Goal: Information Seeking & Learning: Check status

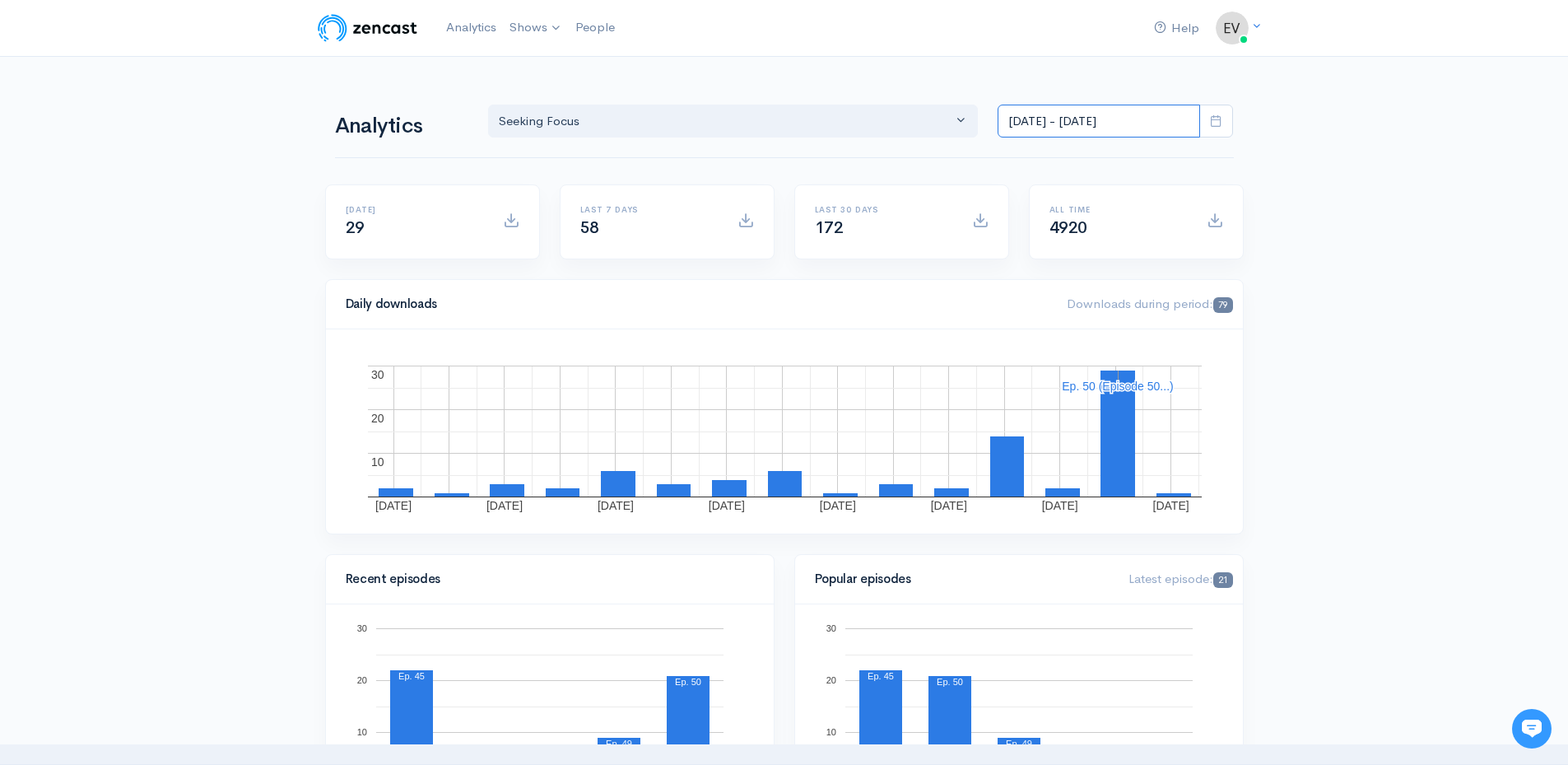
click at [1178, 130] on input "[DATE] - [DATE]" at bounding box center [1099, 121] width 203 height 34
click at [1049, 161] on li "[DATE]" at bounding box center [1056, 157] width 115 height 26
click at [1127, 131] on input "Aug 29, 2025 - Aug 29, 2025" at bounding box center [1099, 121] width 203 height 34
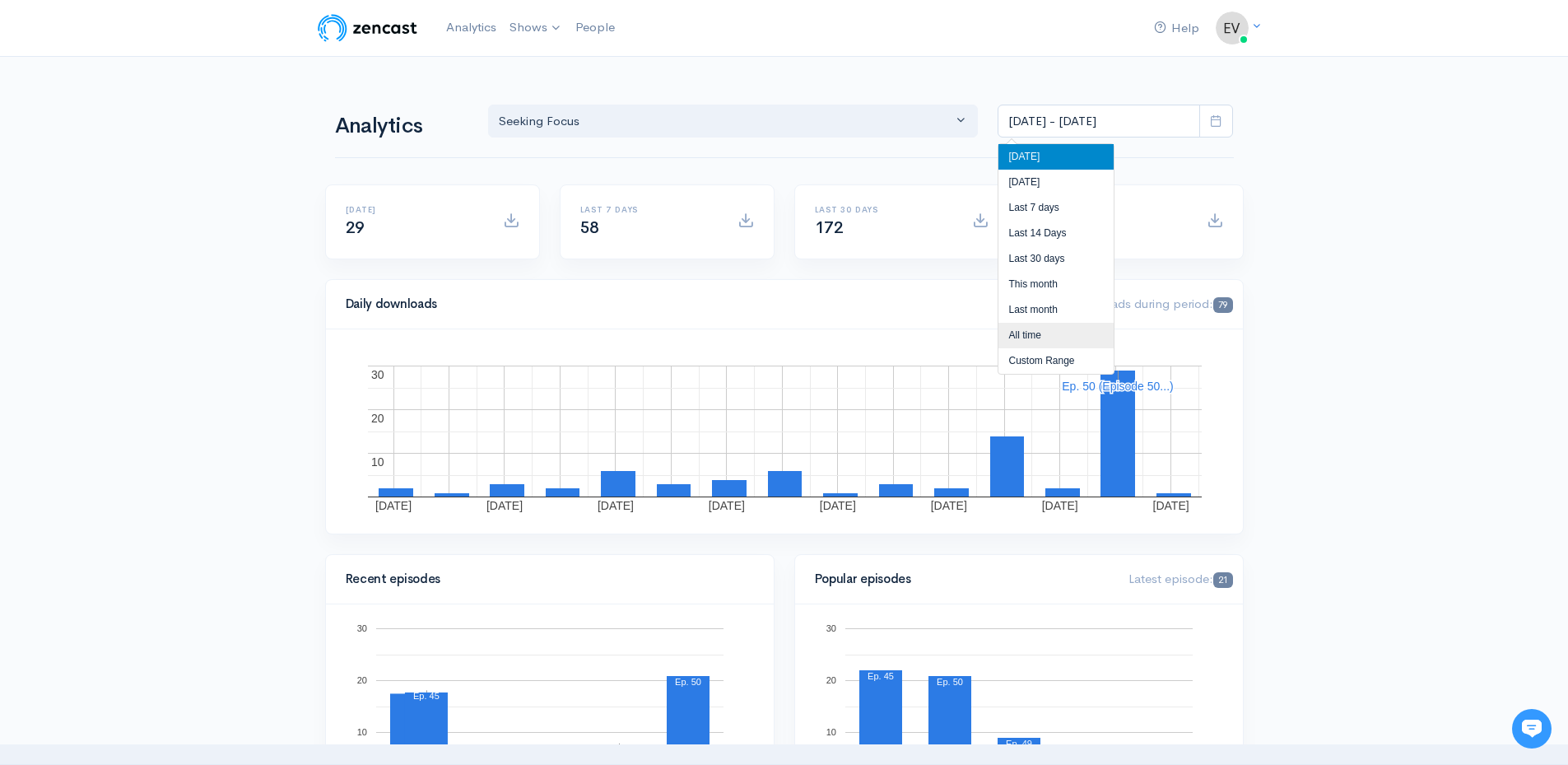
click at [1037, 339] on li "All time" at bounding box center [1056, 335] width 115 height 26
type input "[DATE] - [DATE]"
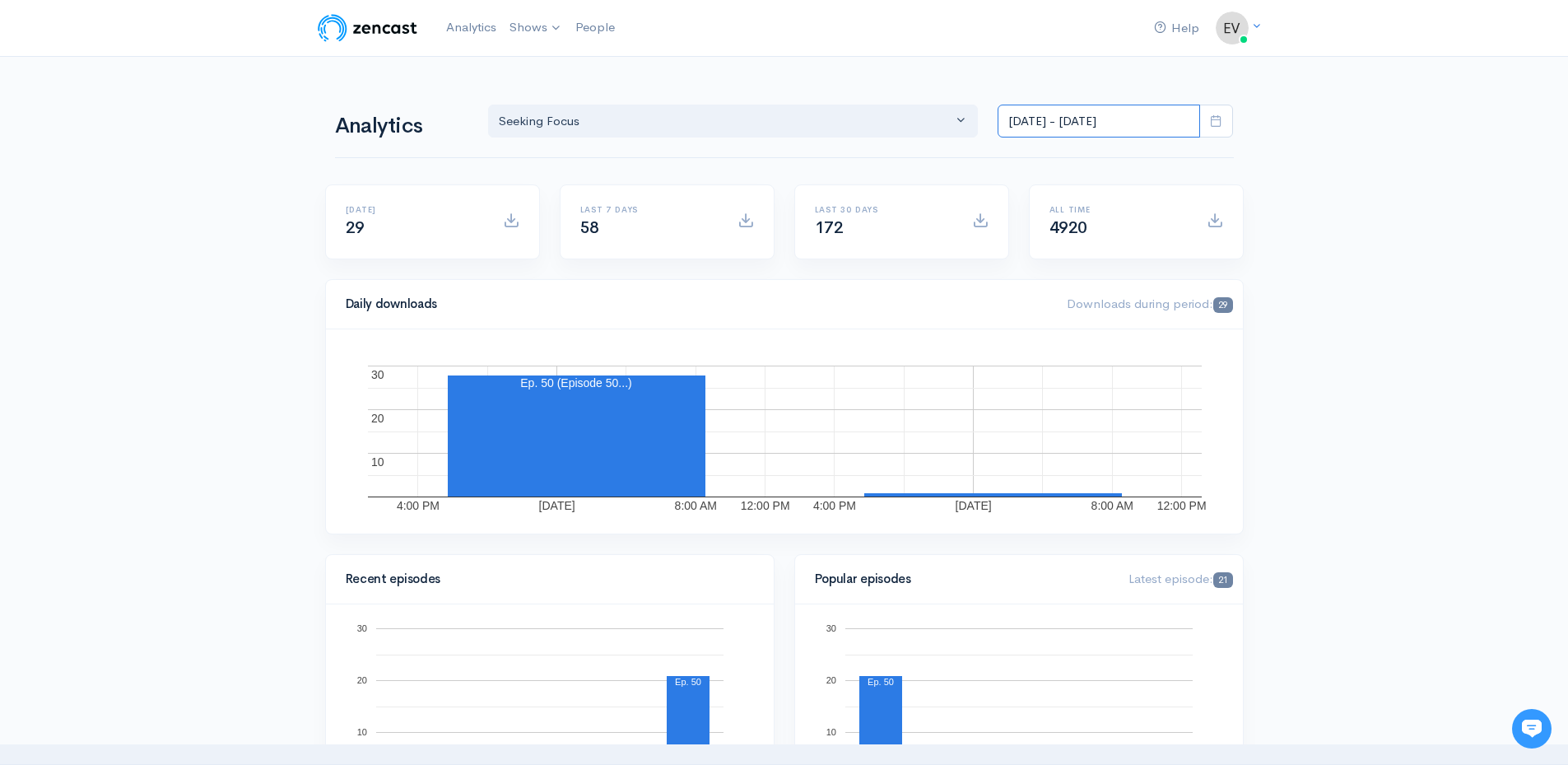
click at [1173, 121] on input "[DATE] - [DATE]" at bounding box center [1099, 121] width 203 height 34
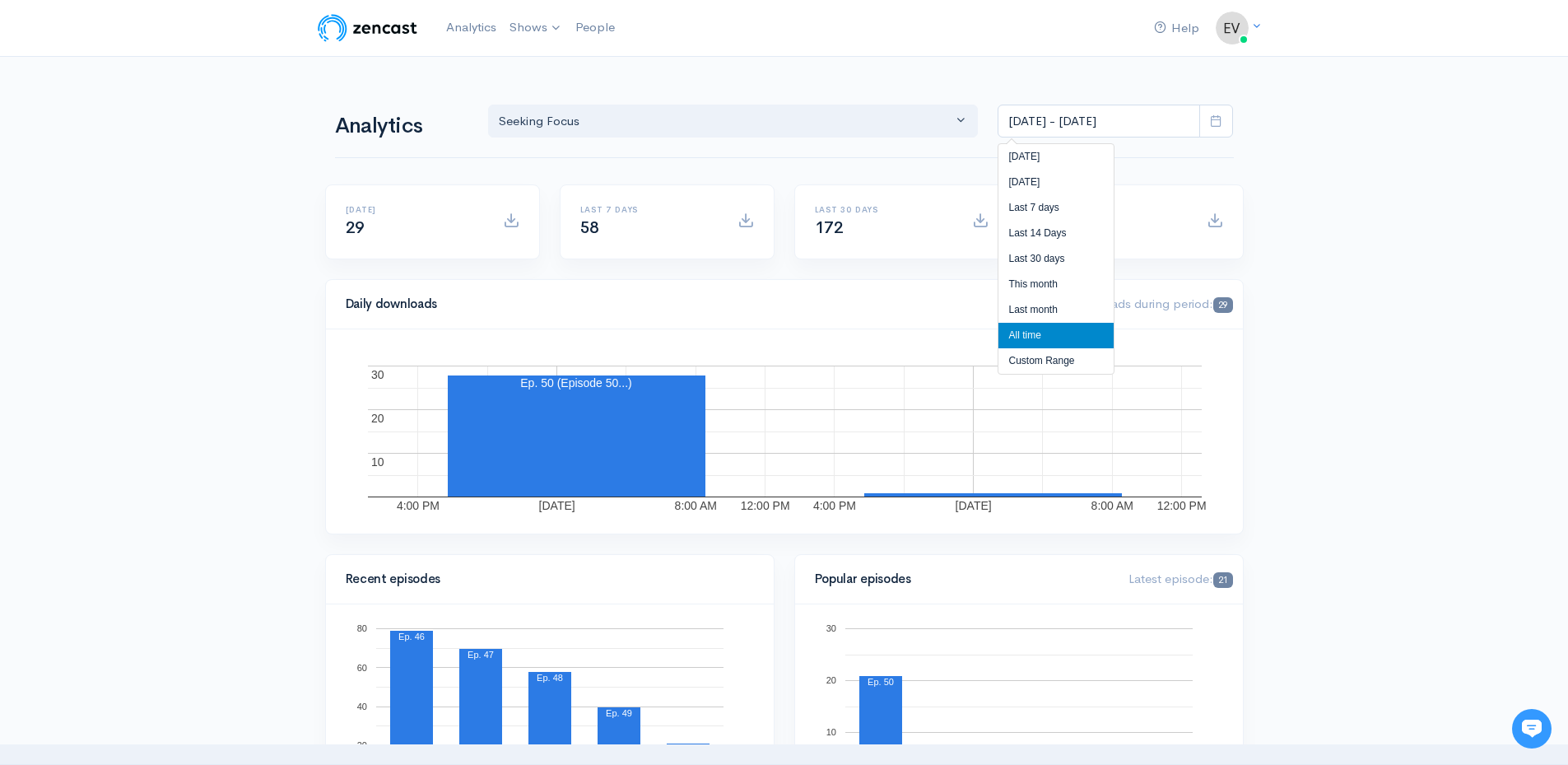
click at [1037, 330] on li "All time" at bounding box center [1056, 335] width 115 height 26
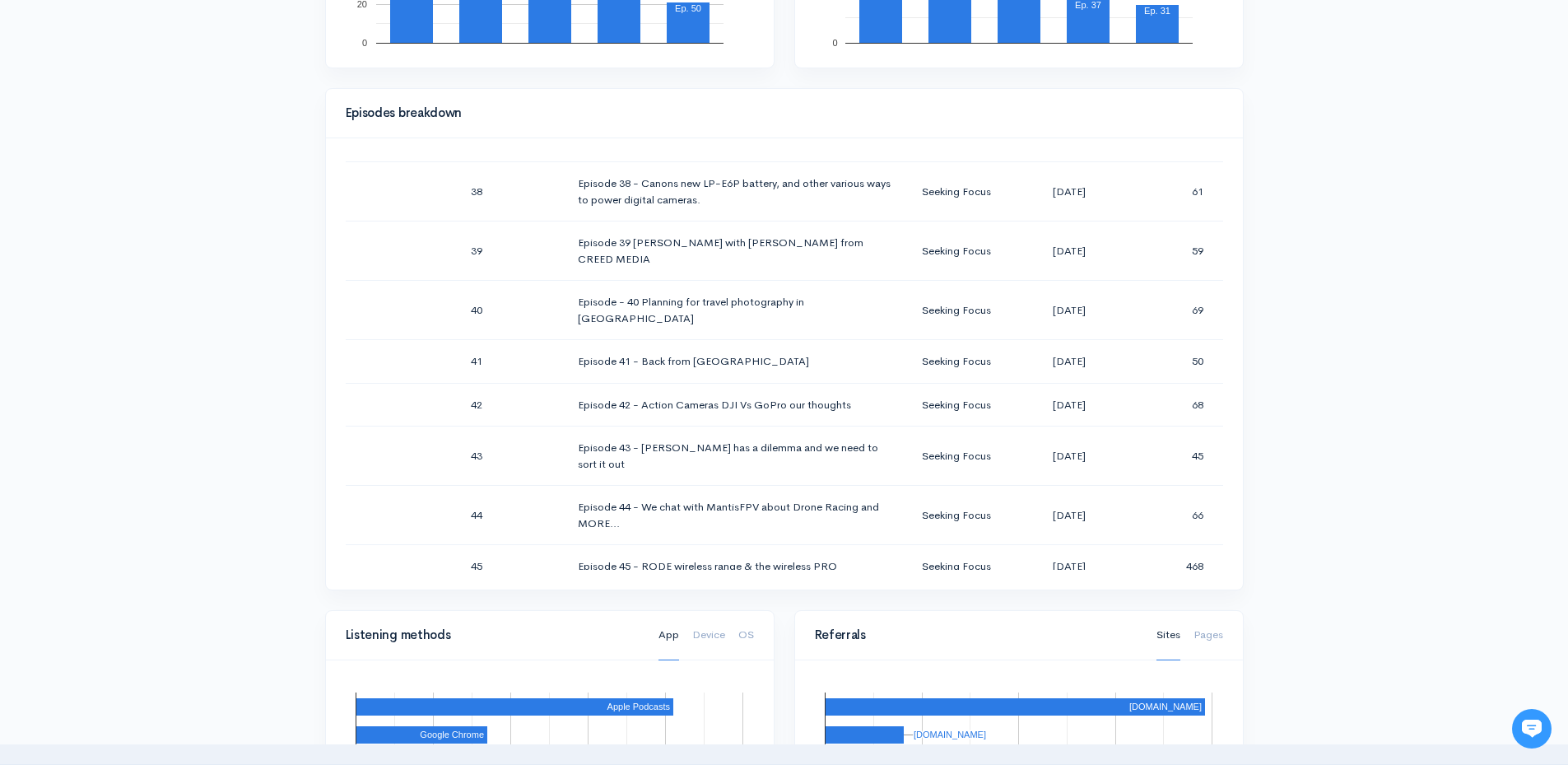
scroll to position [2590, 0]
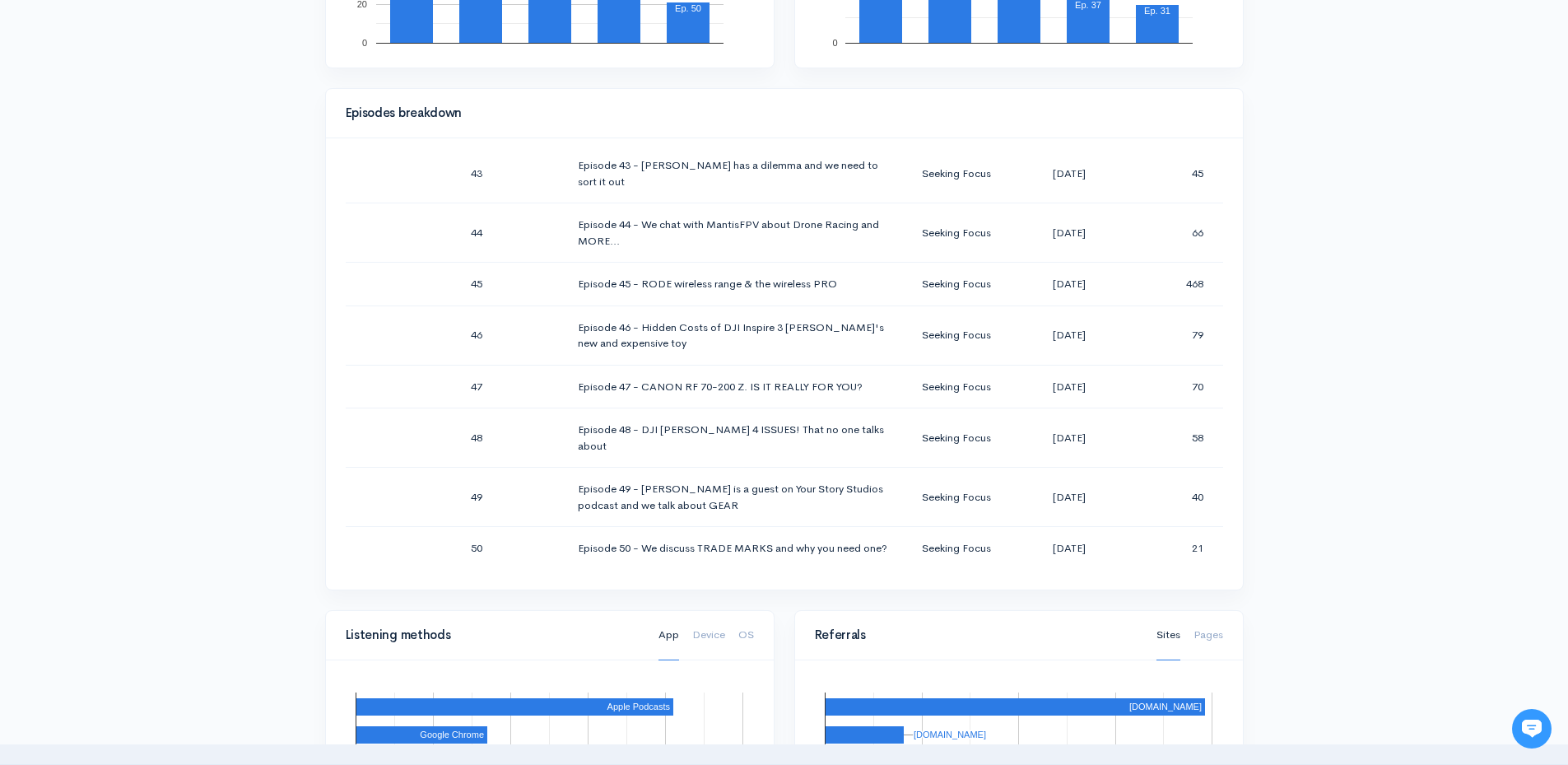
click at [1373, 522] on div "Help Notifications View all Your profile Team settings Seeking Focus Current Lo…" at bounding box center [784, 425] width 1568 height 2332
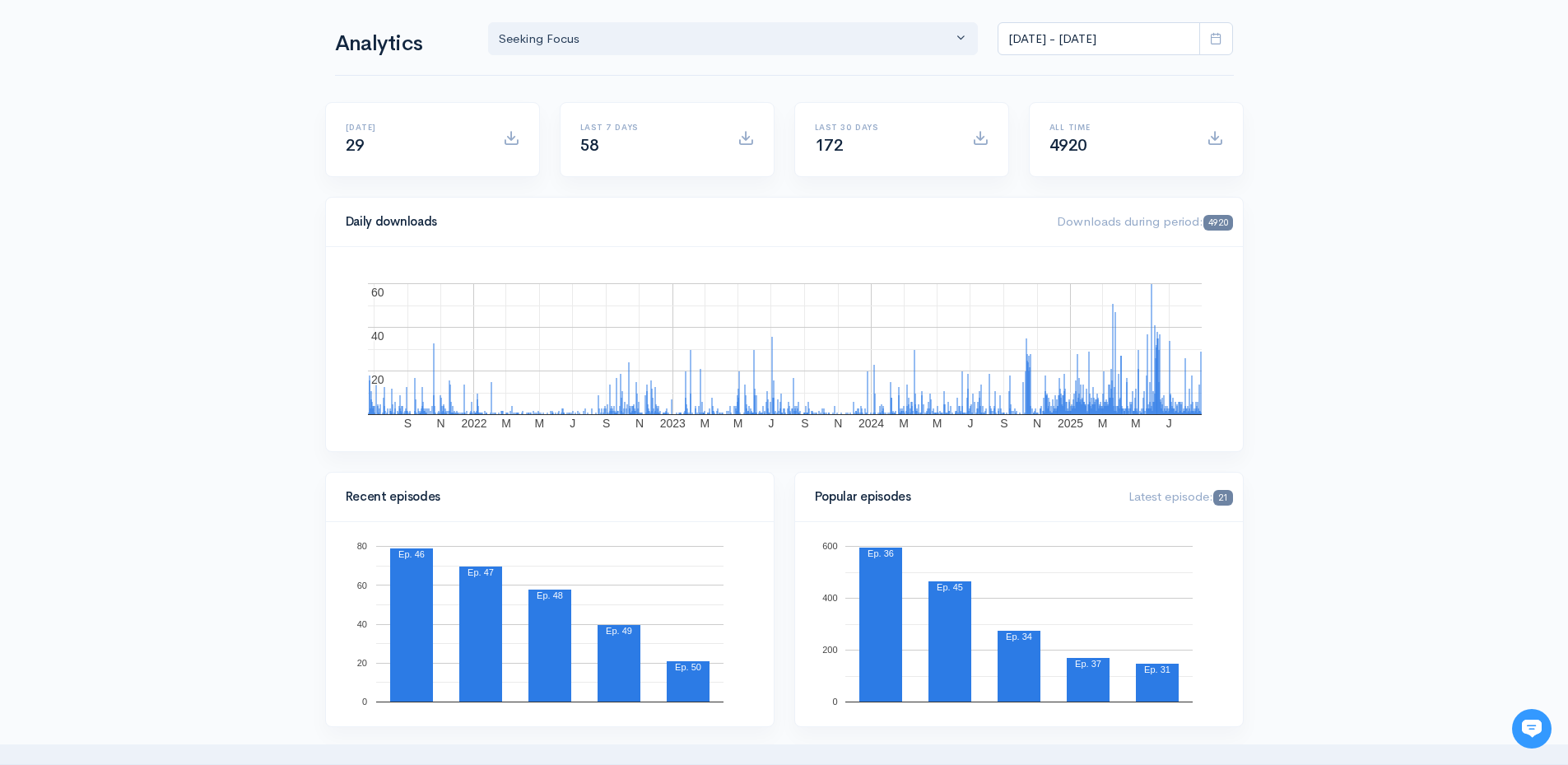
scroll to position [0, 0]
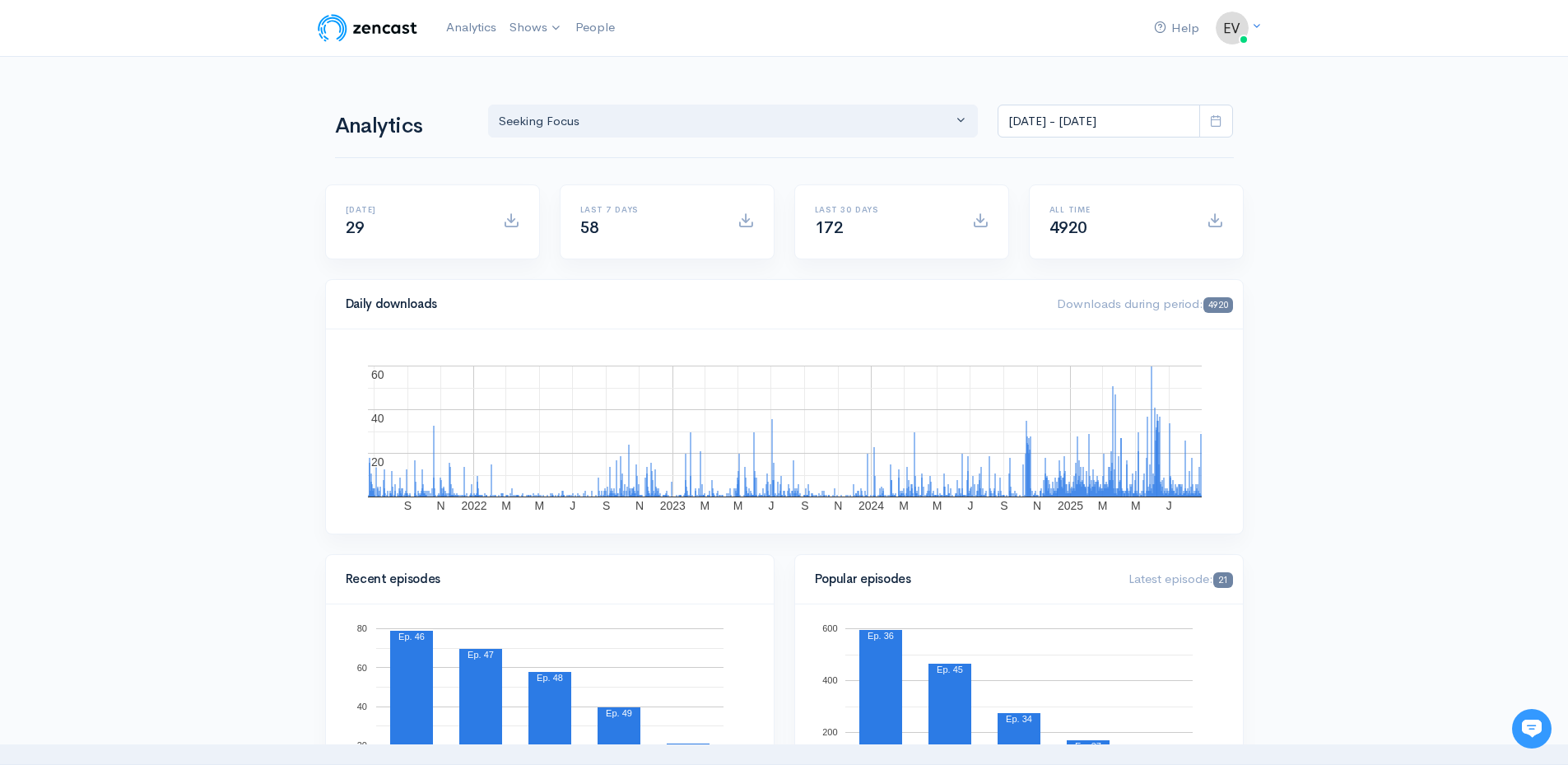
click at [1211, 121] on icon at bounding box center [1216, 121] width 13 height 13
click at [1033, 355] on li "Custom Range" at bounding box center [1056, 361] width 115 height 26
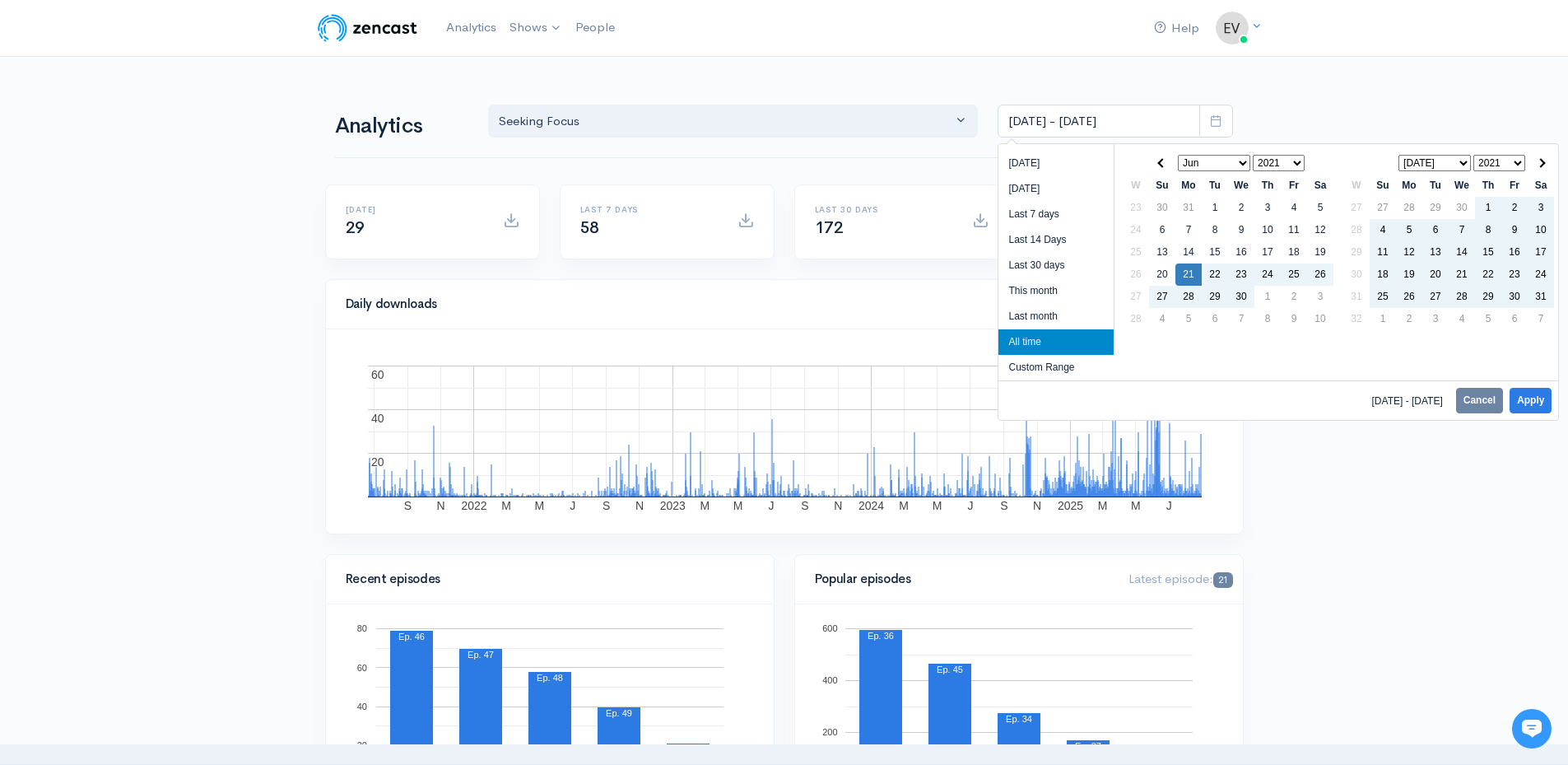
click at [1243, 161] on select "Jan Feb Mar Apr May Jun Jul Aug Sep Oct Nov Dec" at bounding box center [1213, 163] width 72 height 16
click at [1302, 163] on select "2021 2022 2023 2024 2025" at bounding box center [1278, 163] width 52 height 16
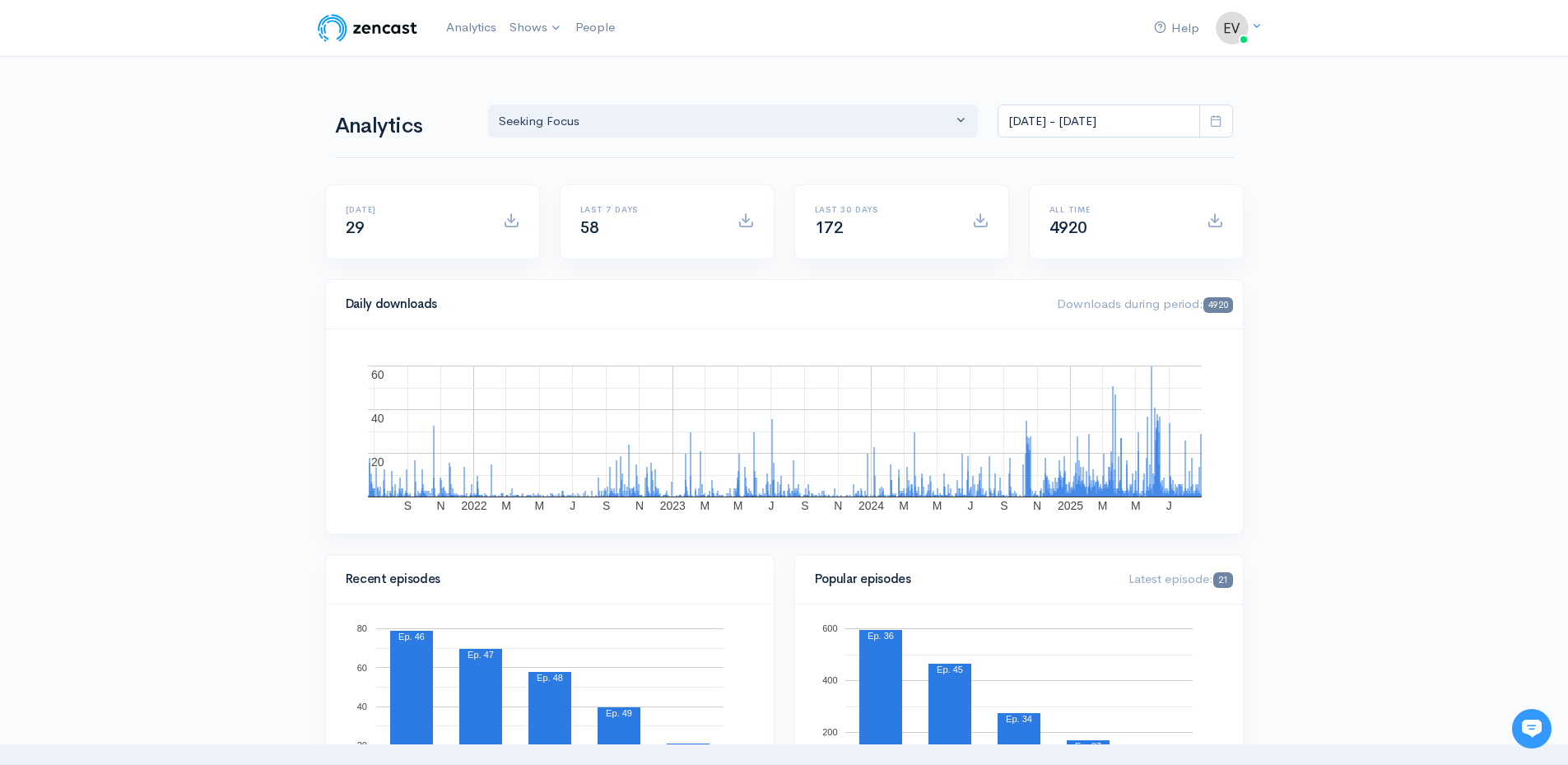
click at [1218, 113] on span at bounding box center [1216, 121] width 34 height 34
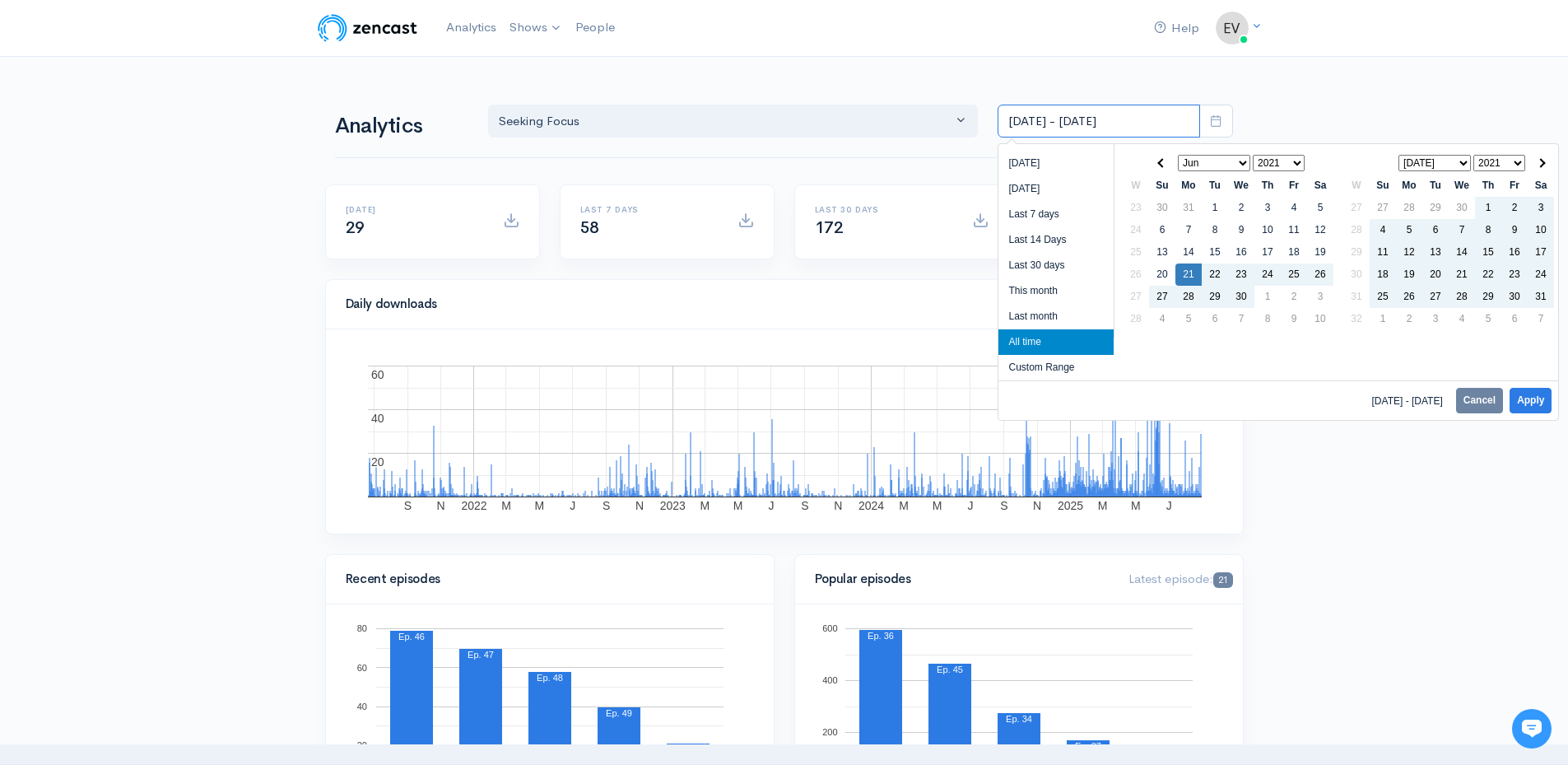
click at [1142, 121] on input "[DATE] - [DATE]" at bounding box center [1099, 121] width 203 height 34
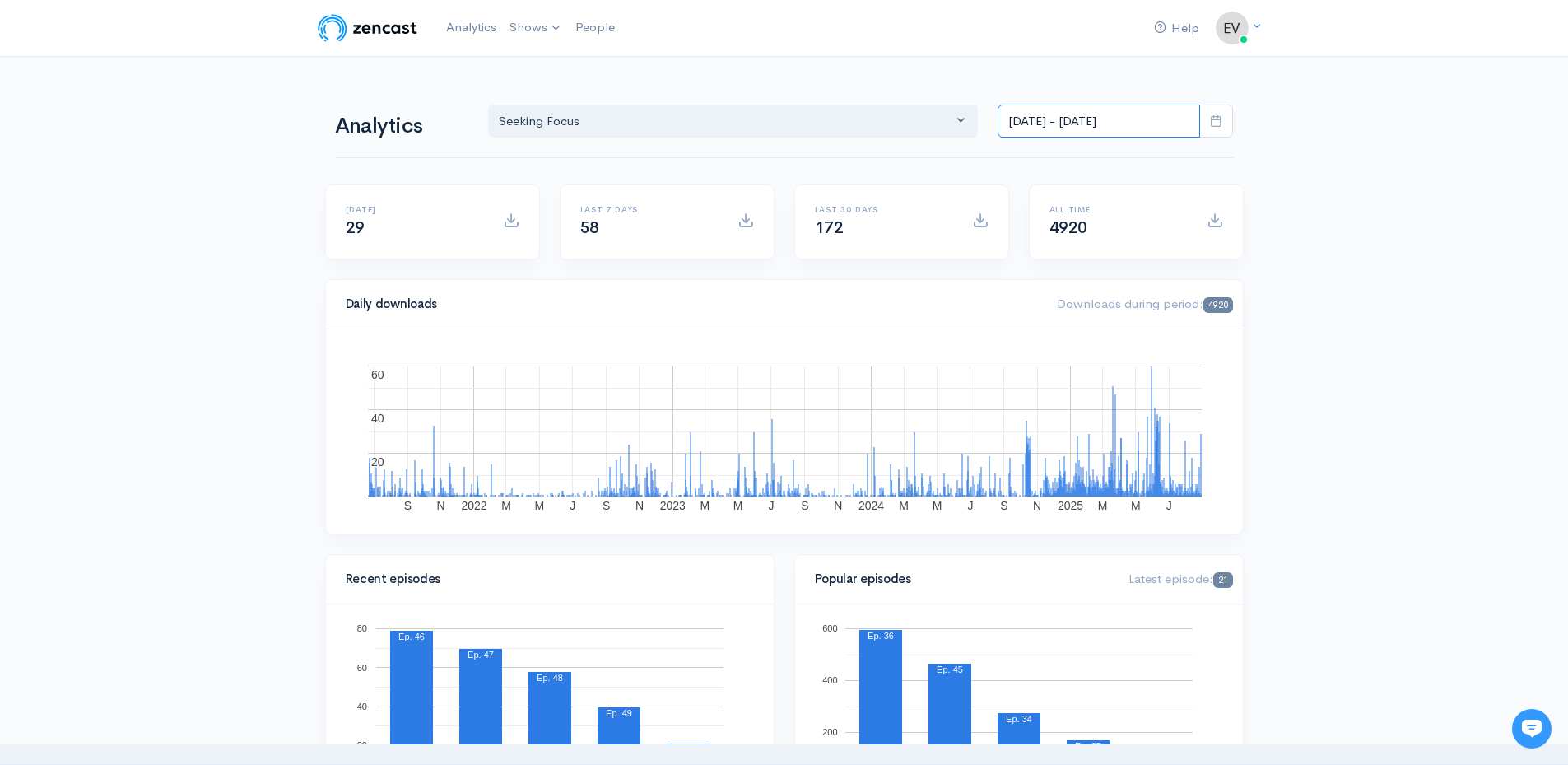
click at [1142, 121] on input "[DATE] - [DATE]" at bounding box center [1099, 121] width 203 height 34
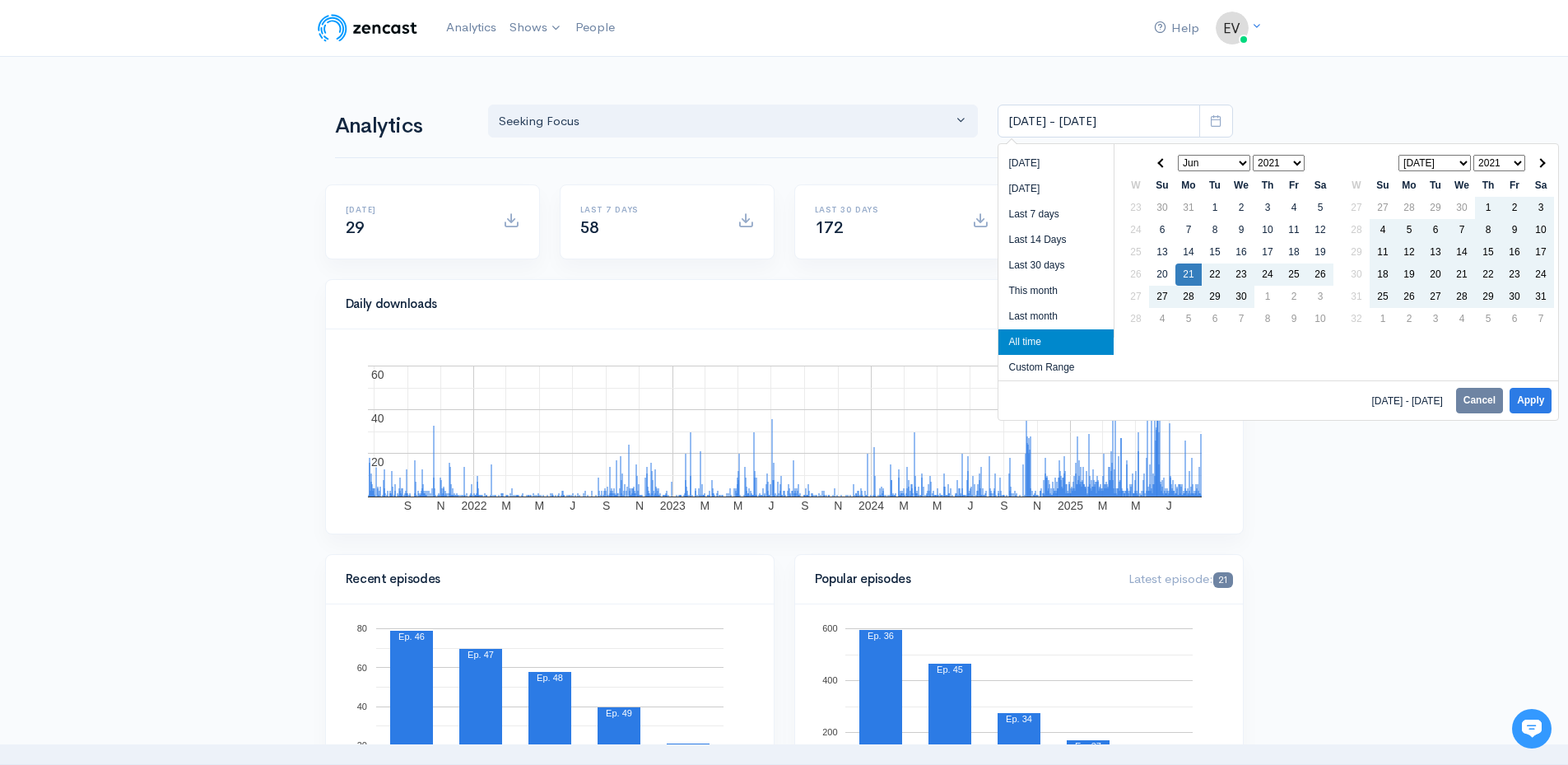
click at [1054, 331] on li "All time" at bounding box center [1056, 342] width 115 height 26
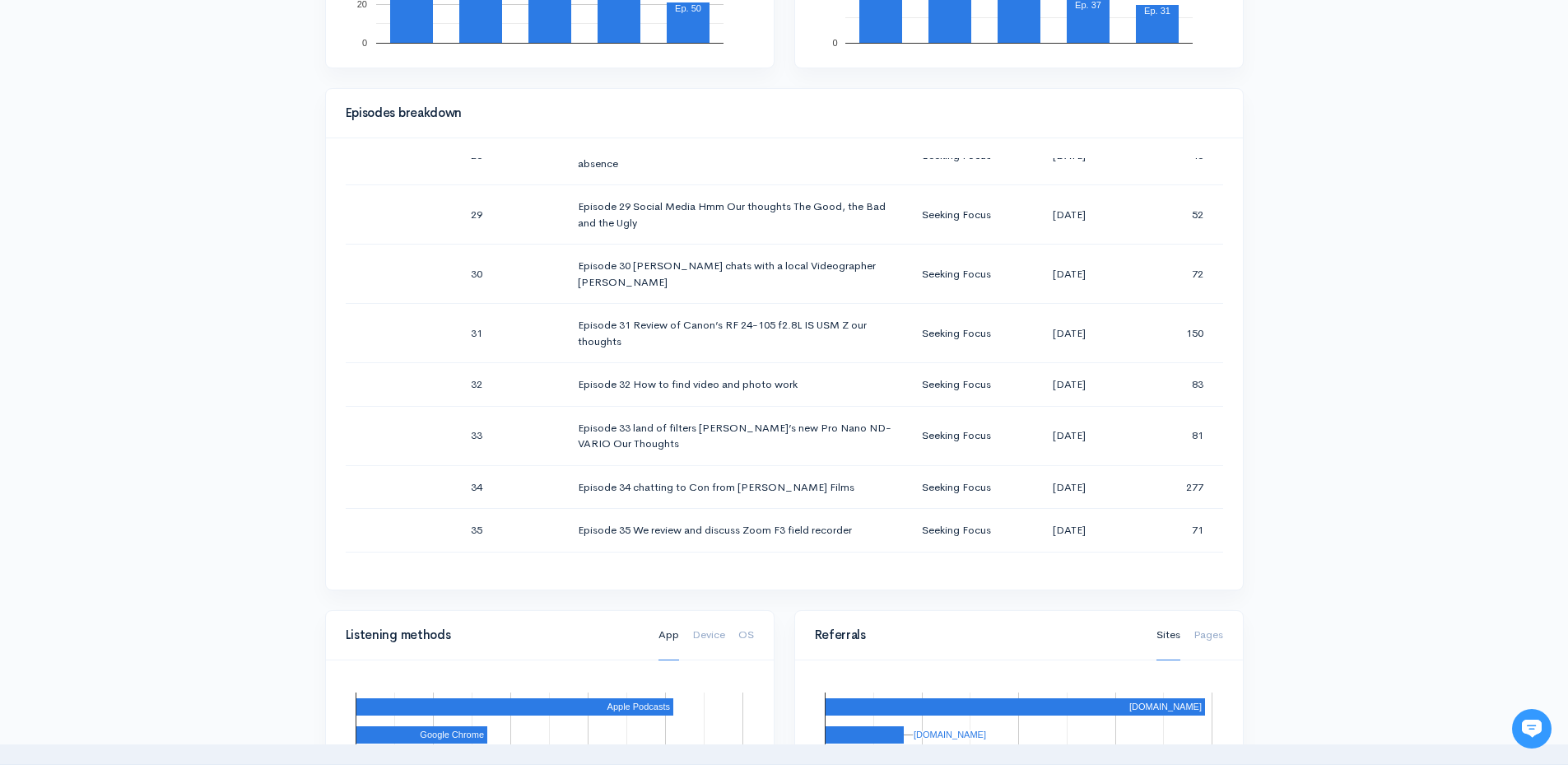
scroll to position [2590, 0]
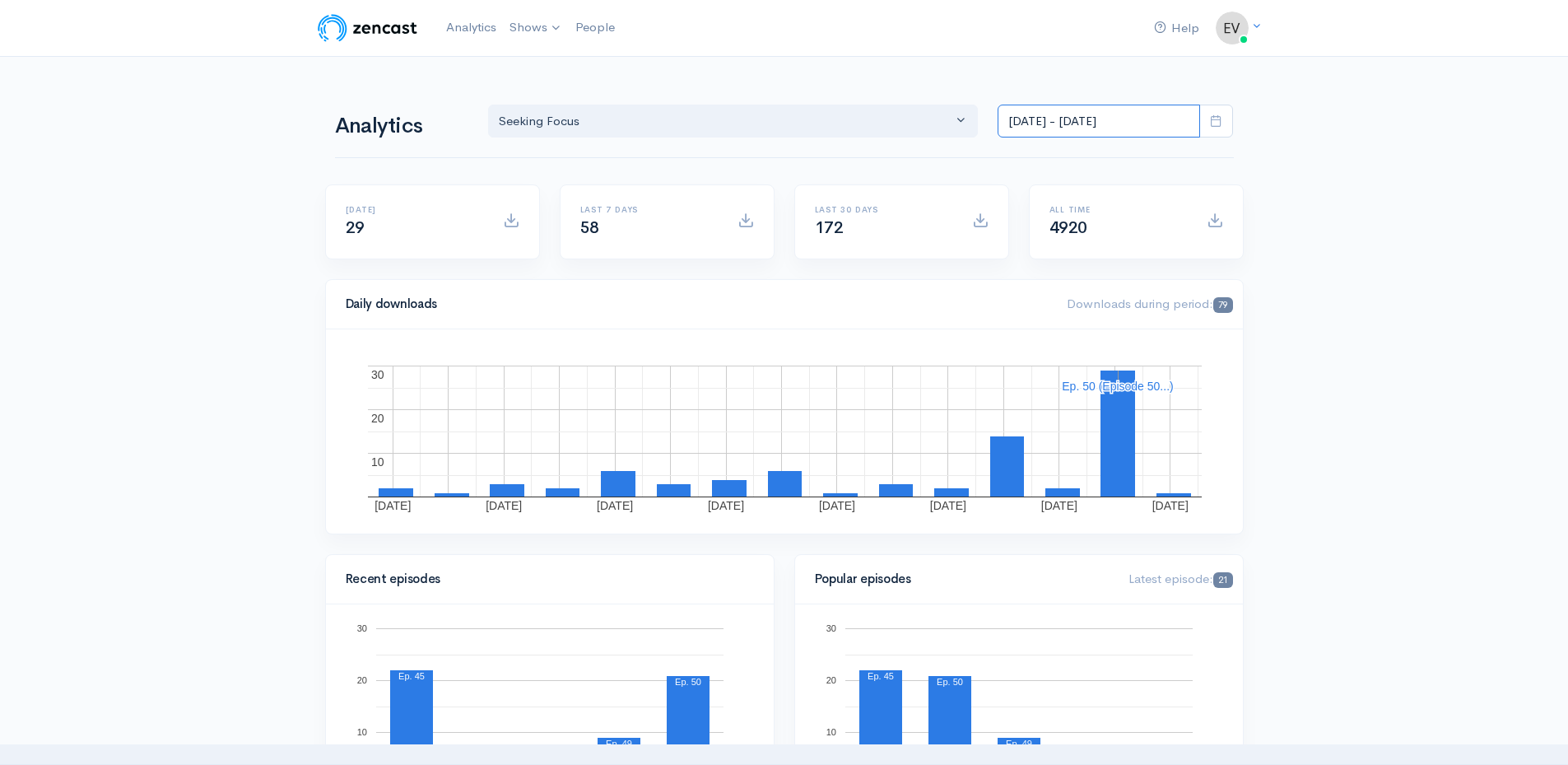
click at [1122, 121] on input "[DATE] - [DATE]" at bounding box center [1099, 121] width 203 height 34
click at [1024, 338] on li "All time" at bounding box center [1056, 335] width 115 height 26
type input "[DATE] - [DATE]"
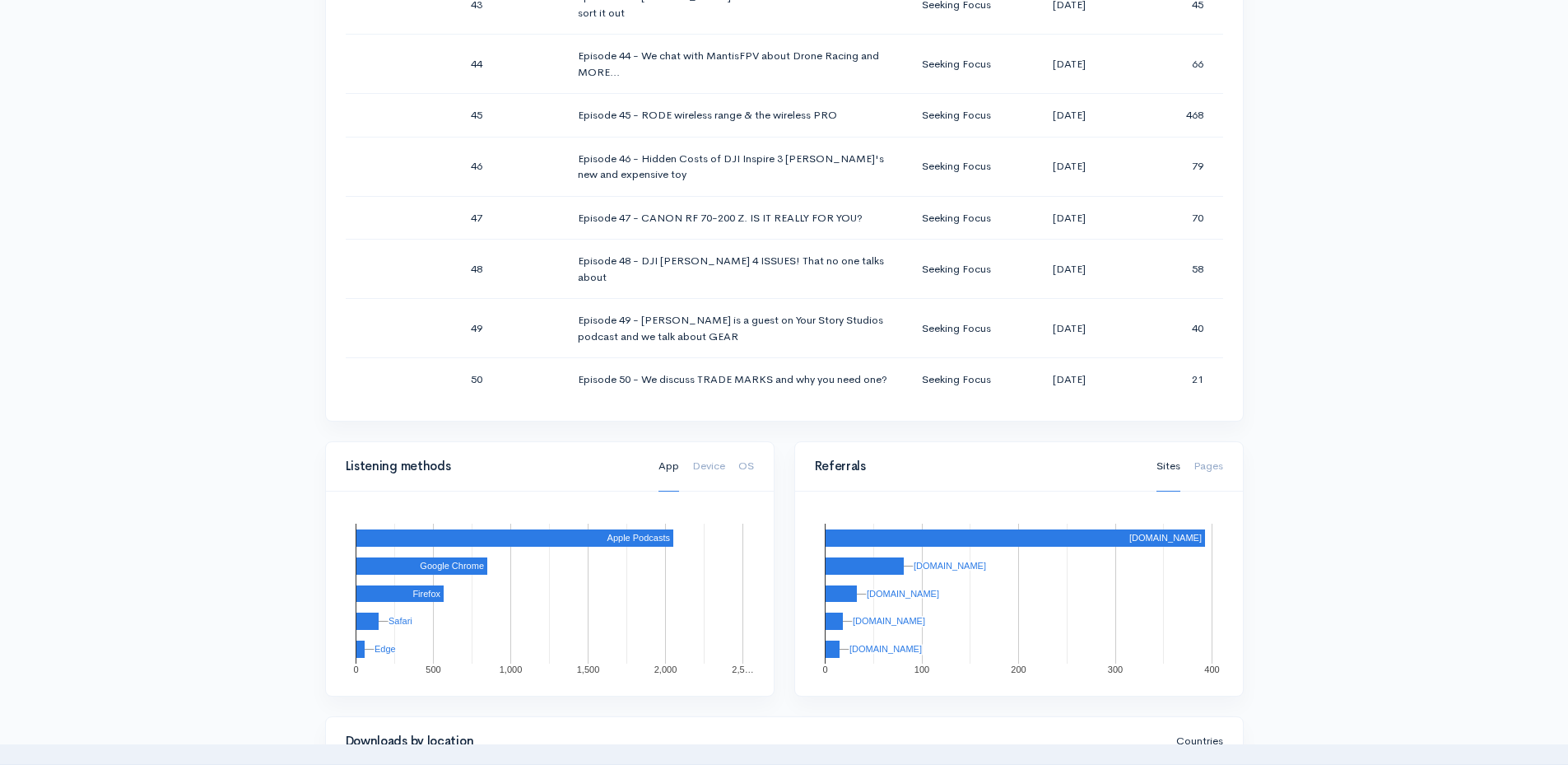
scroll to position [2590, 0]
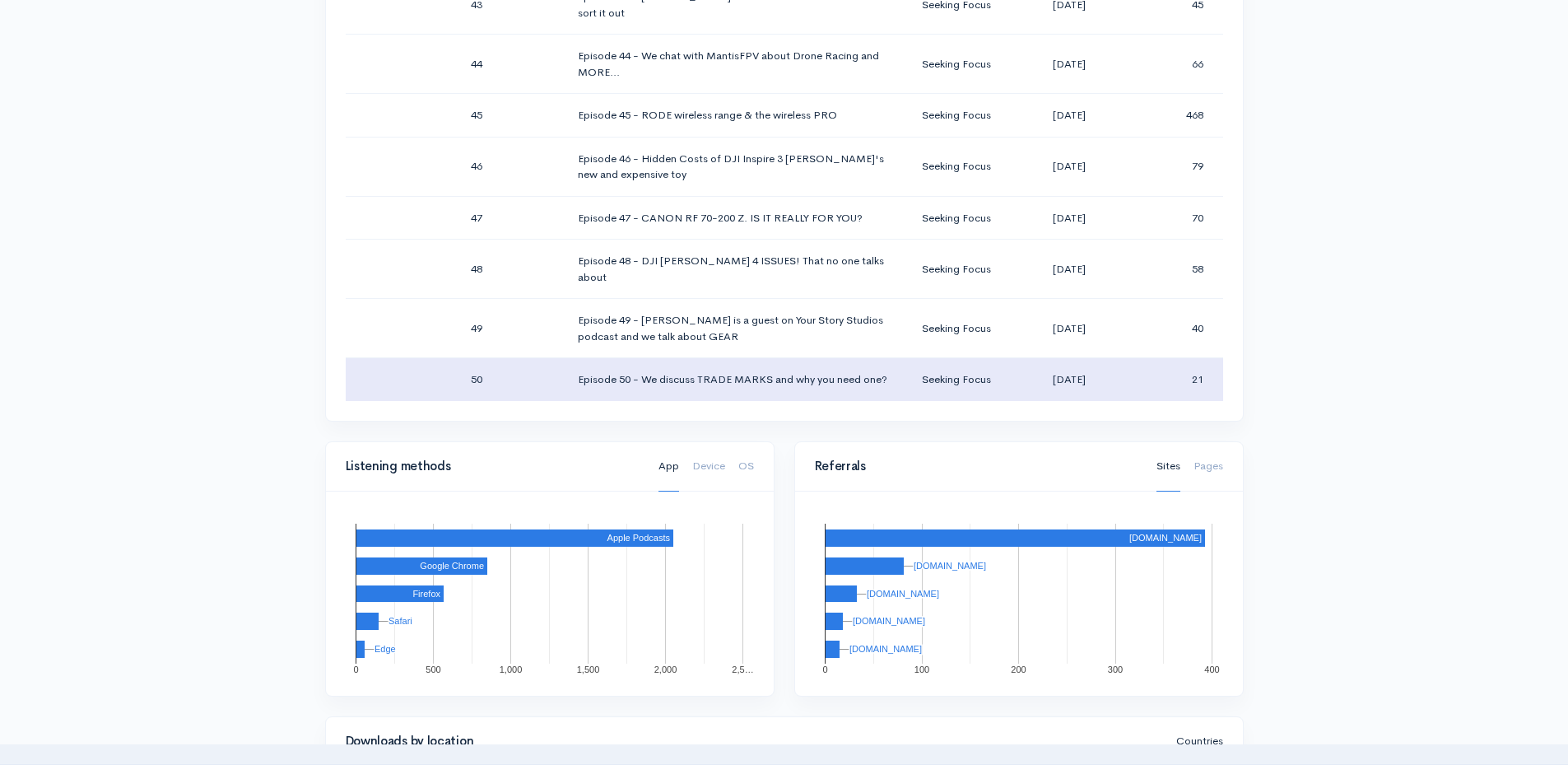
click at [1127, 368] on td "21" at bounding box center [1175, 379] width 95 height 43
click at [926, 358] on td "Seeking Focus" at bounding box center [958, 379] width 101 height 43
click at [1030, 373] on td "[DATE]" at bounding box center [1068, 379] width 118 height 43
click at [1031, 373] on td "[DATE]" at bounding box center [1068, 379] width 118 height 43
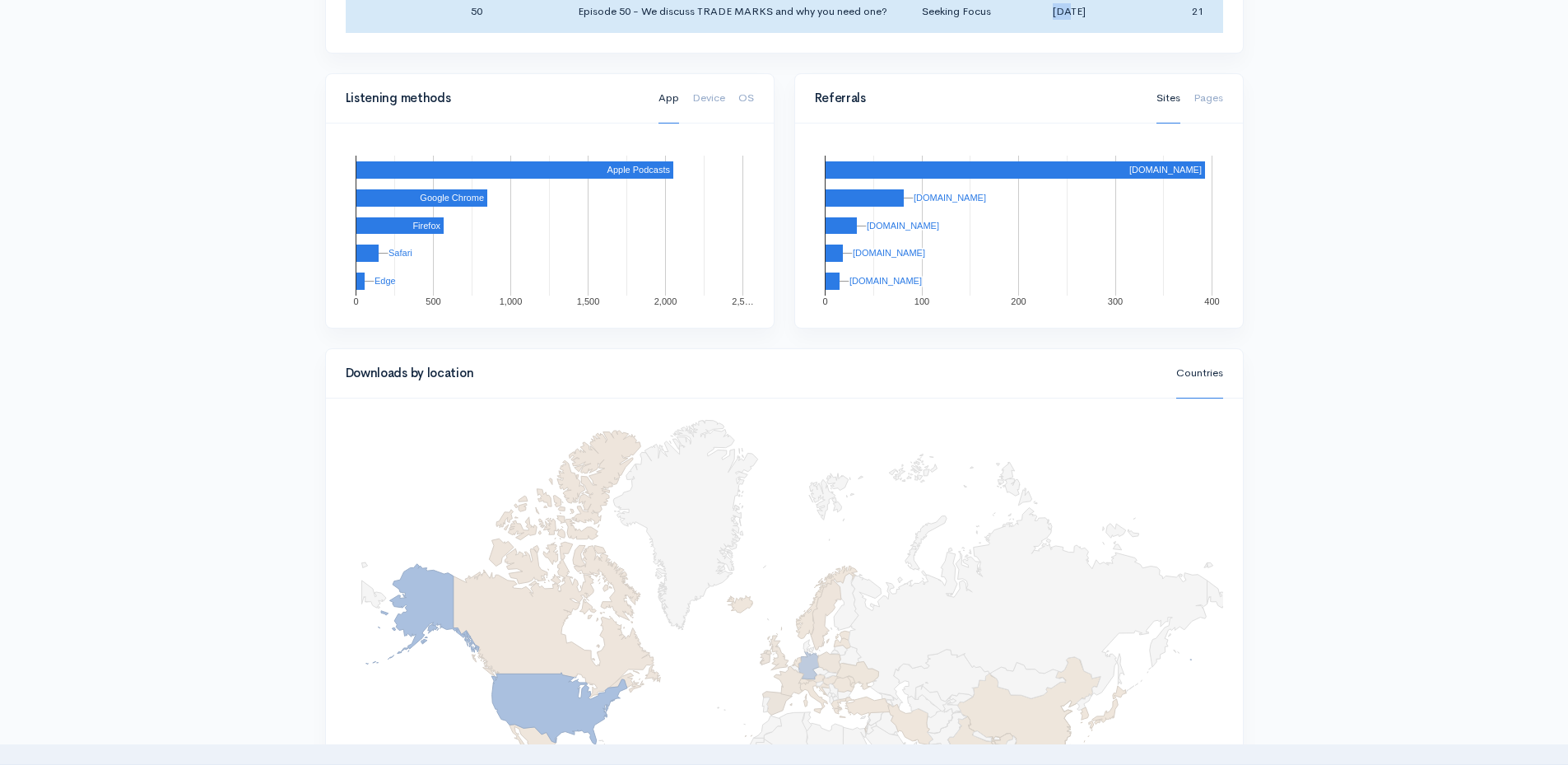
scroll to position [1321, 0]
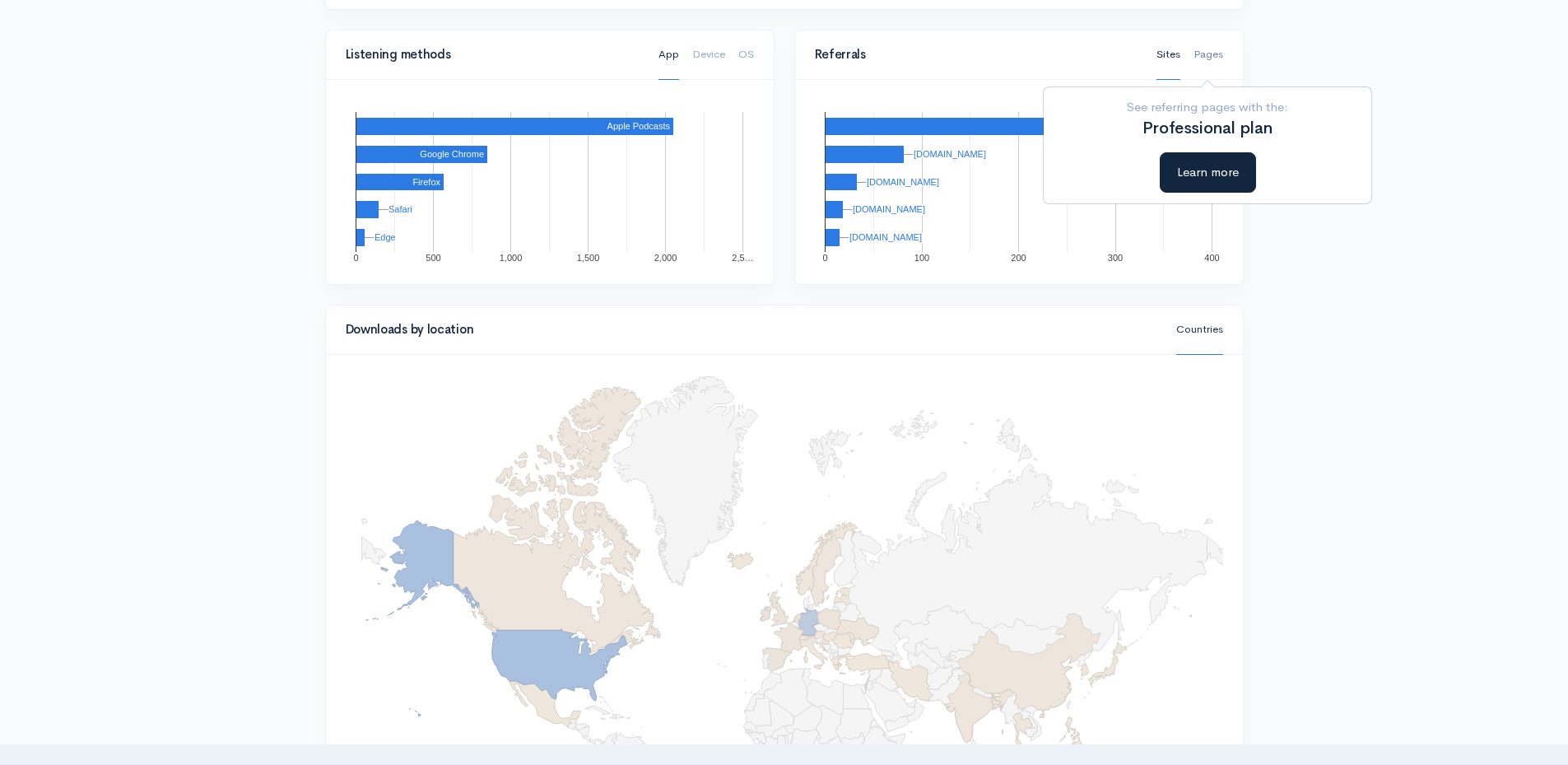
click at [1218, 54] on link "Pages" at bounding box center [1207, 54] width 29 height 50
click at [1210, 55] on link "Pages" at bounding box center [1207, 54] width 29 height 50
click at [1209, 56] on link "Pages" at bounding box center [1207, 54] width 29 height 50
click at [1166, 55] on link "Sites" at bounding box center [1168, 54] width 24 height 50
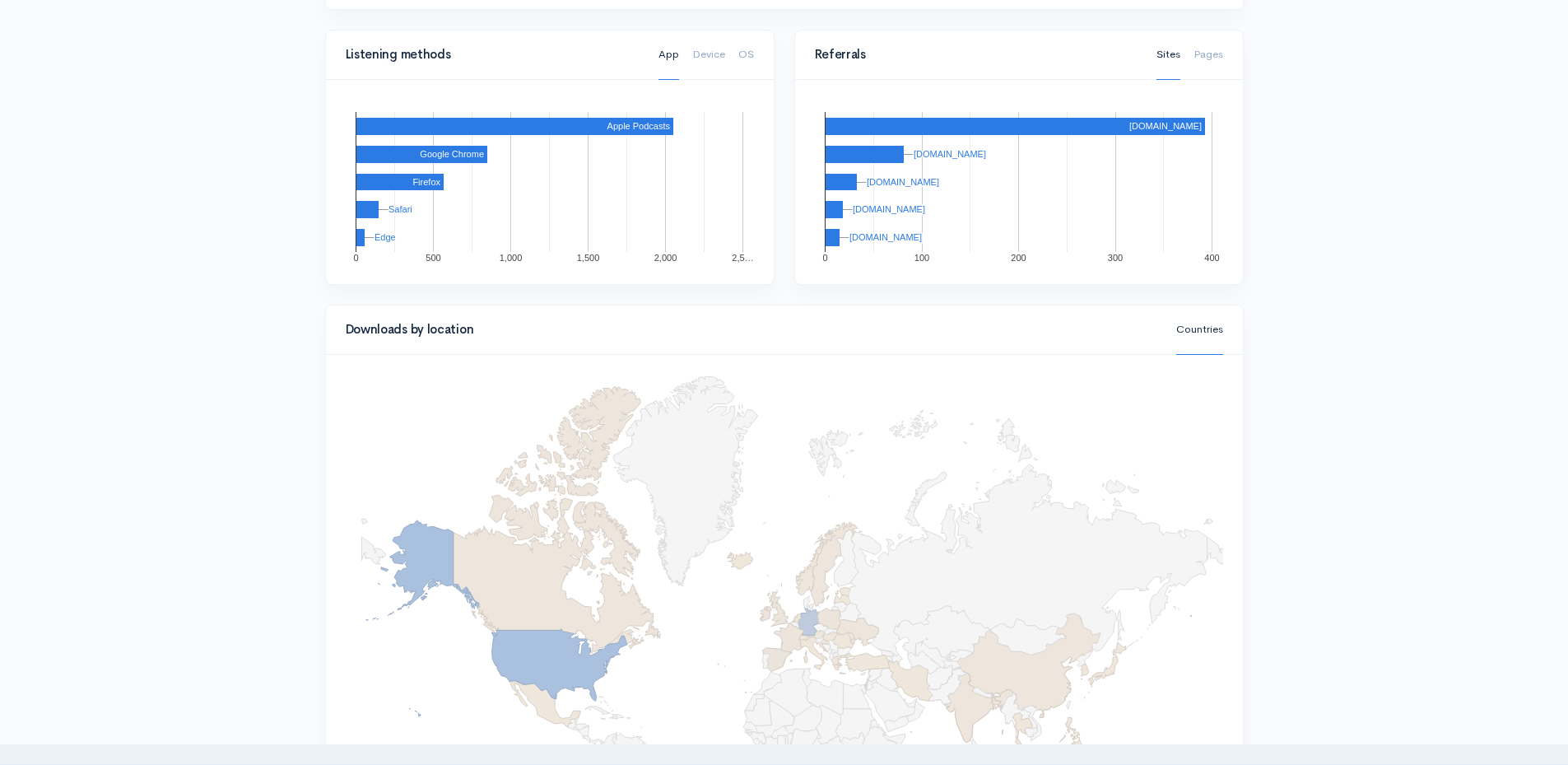
click at [1167, 55] on link "Sites" at bounding box center [1168, 54] width 24 height 50
click at [1221, 61] on link "Pages" at bounding box center [1207, 54] width 29 height 50
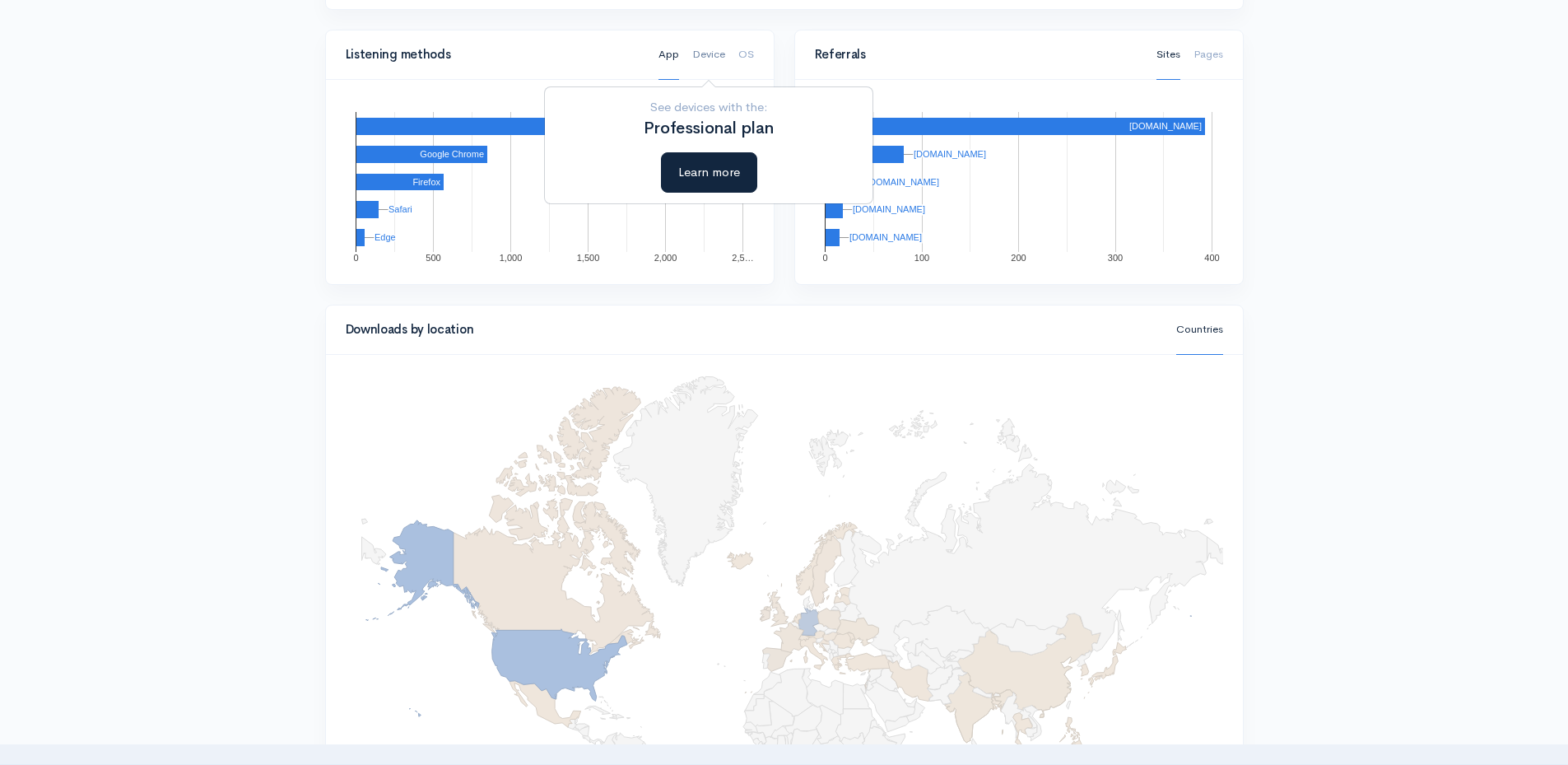
click at [707, 63] on link "Device" at bounding box center [708, 54] width 33 height 50
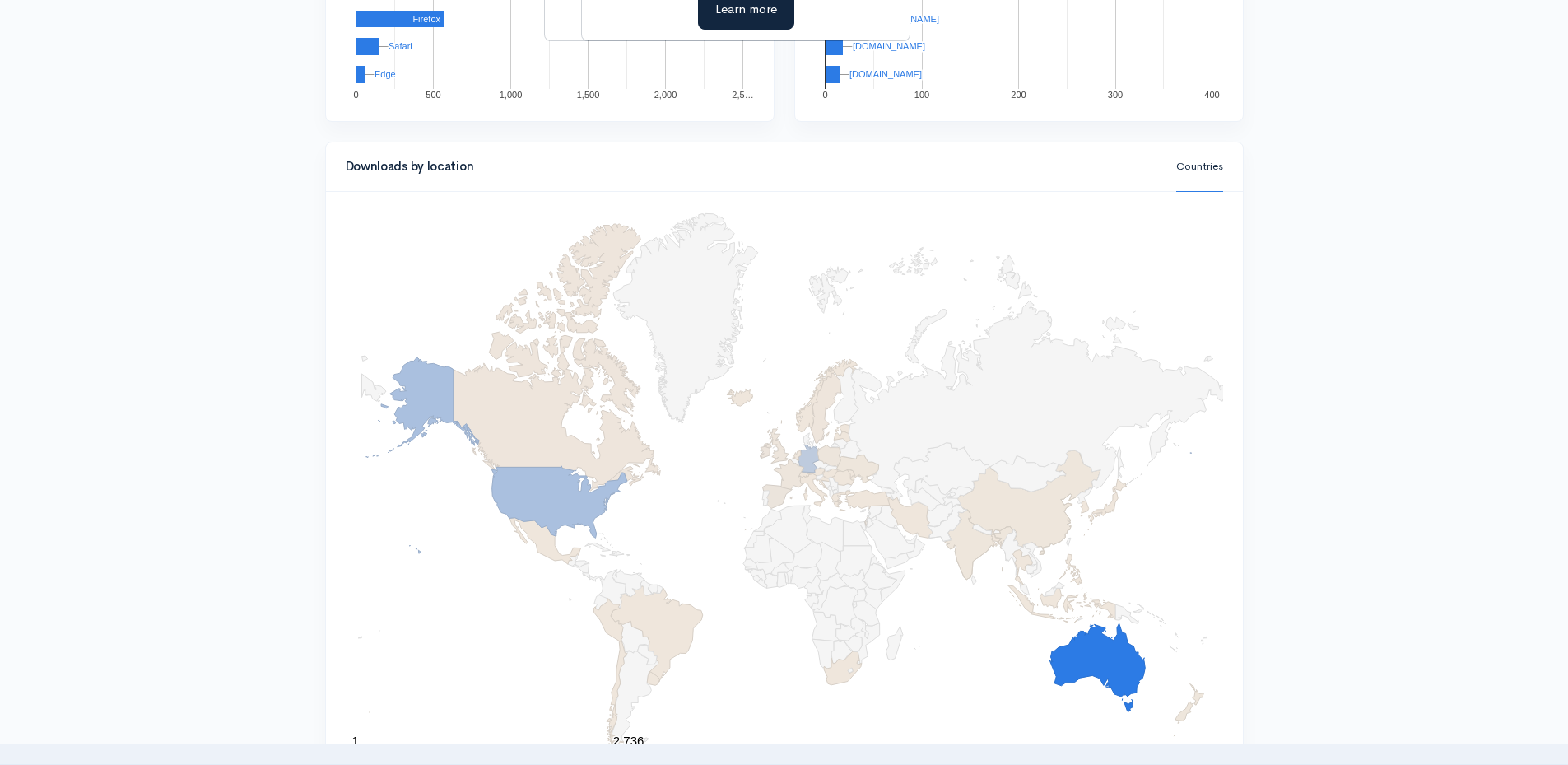
scroll to position [1485, 0]
click at [1202, 162] on link "Countries" at bounding box center [1198, 164] width 47 height 50
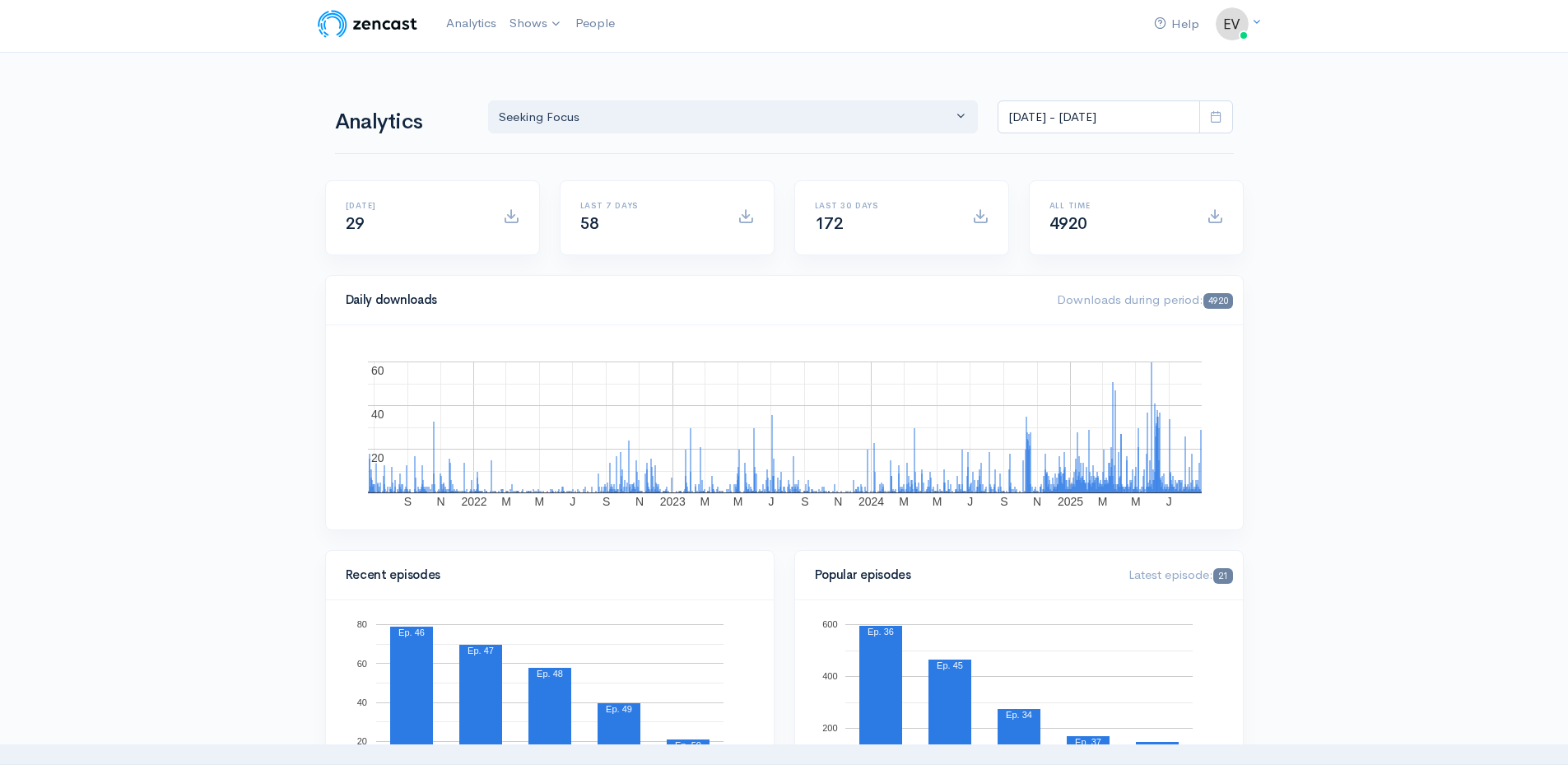
scroll to position [0, 0]
